Goal: Information Seeking & Learning: Find specific page/section

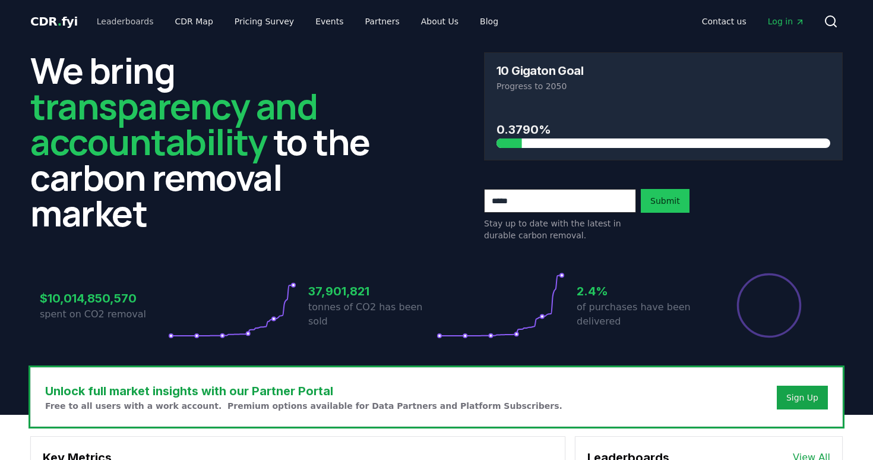
click at [130, 20] on link "Leaderboards" at bounding box center [125, 21] width 76 height 21
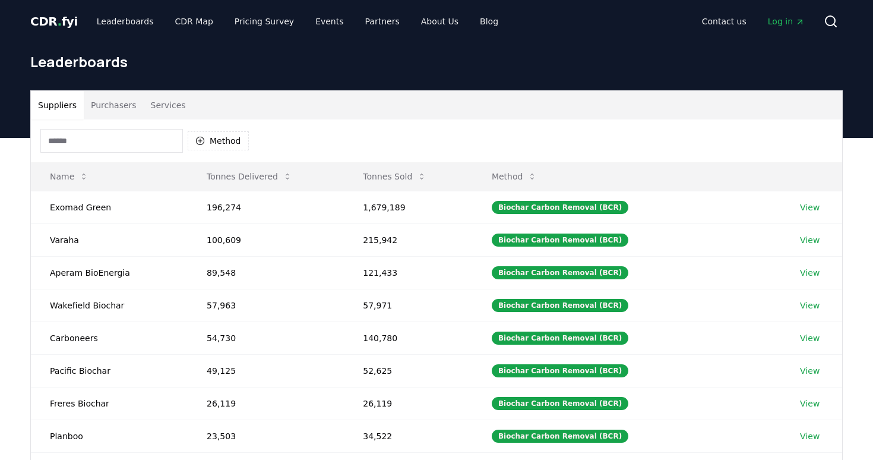
click at [122, 107] on button "Purchasers" at bounding box center [114, 105] width 60 height 29
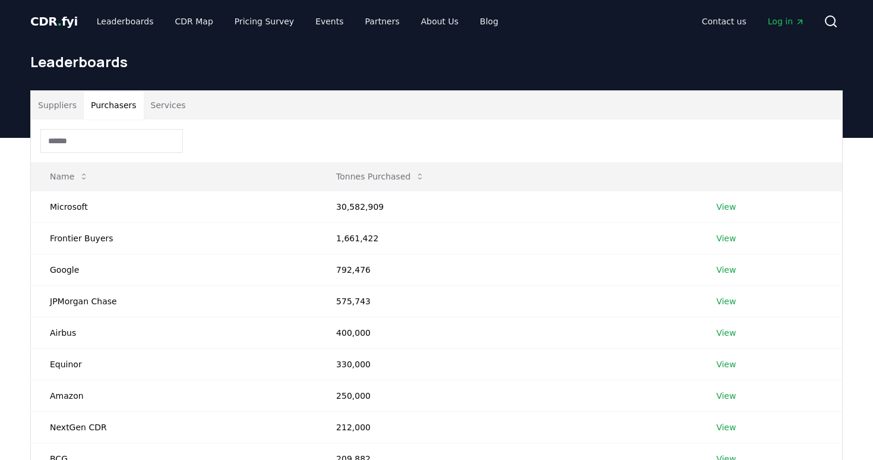
click at [101, 146] on input at bounding box center [111, 141] width 143 height 24
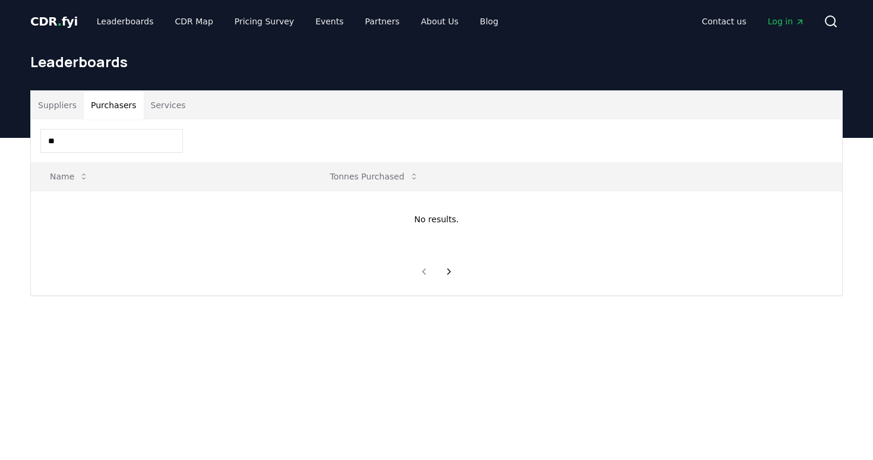
type input "*"
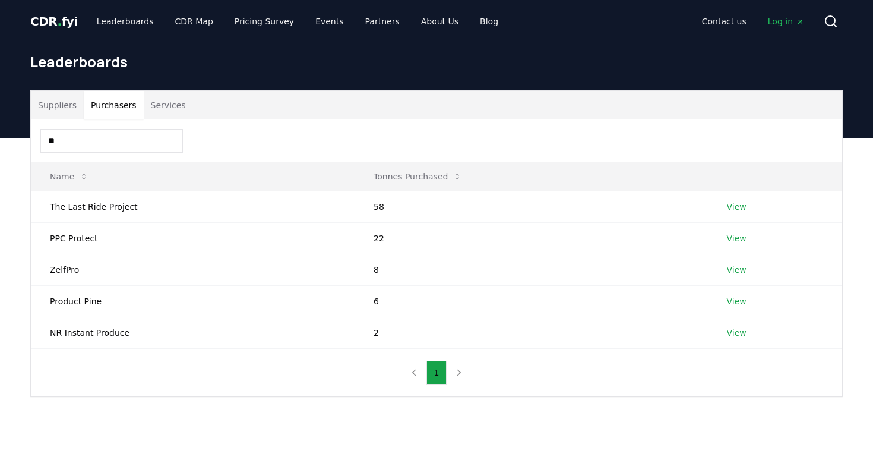
type input "*"
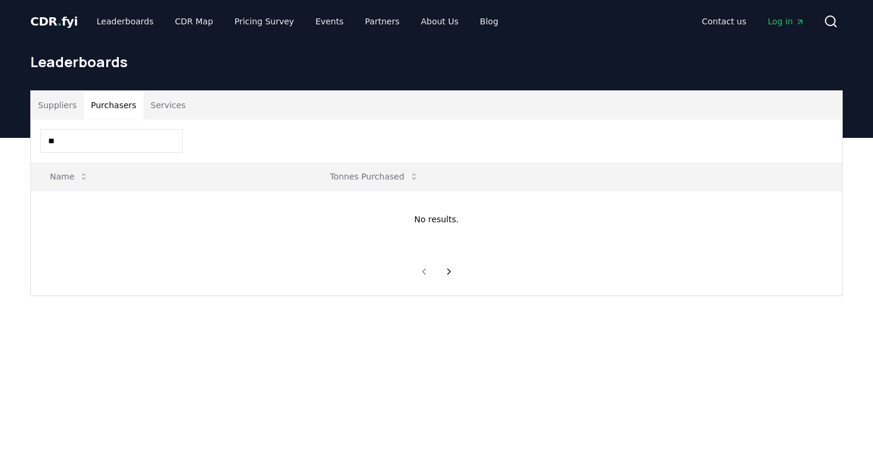
type input "*"
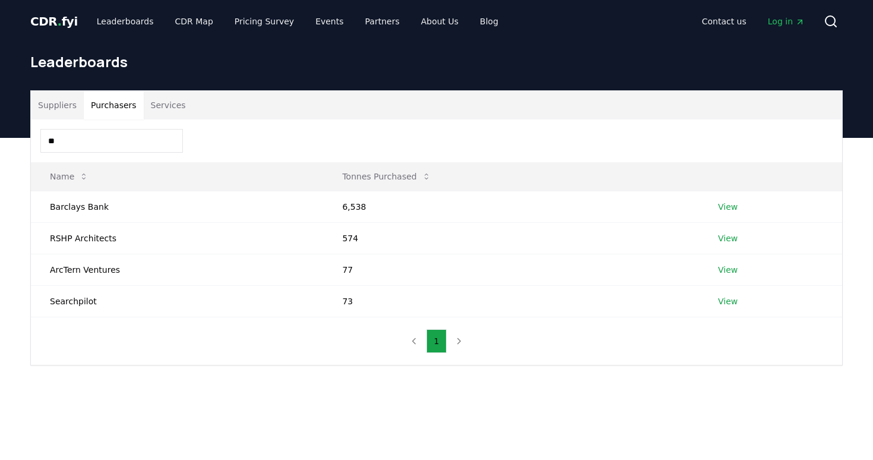
type input "*"
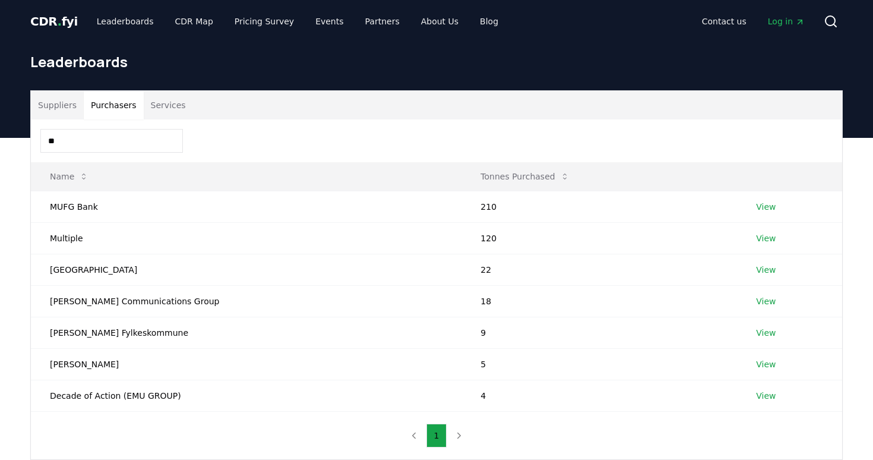
type input "*"
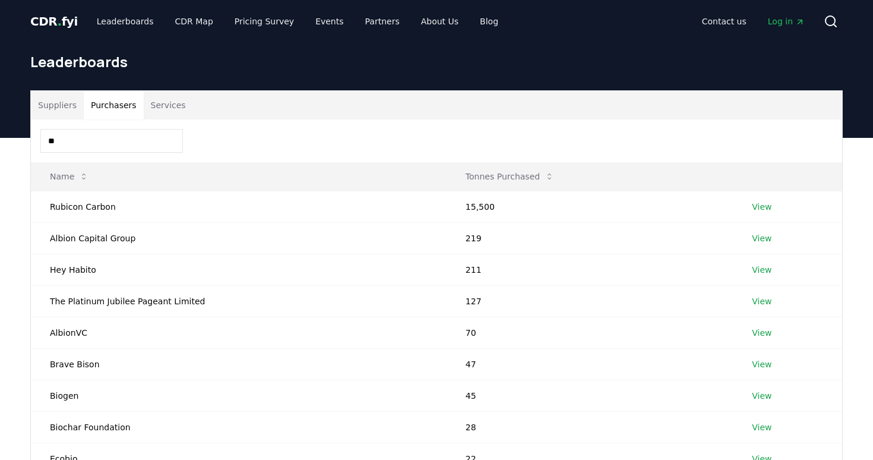
type input "*"
